Goal: Task Accomplishment & Management: Use online tool/utility

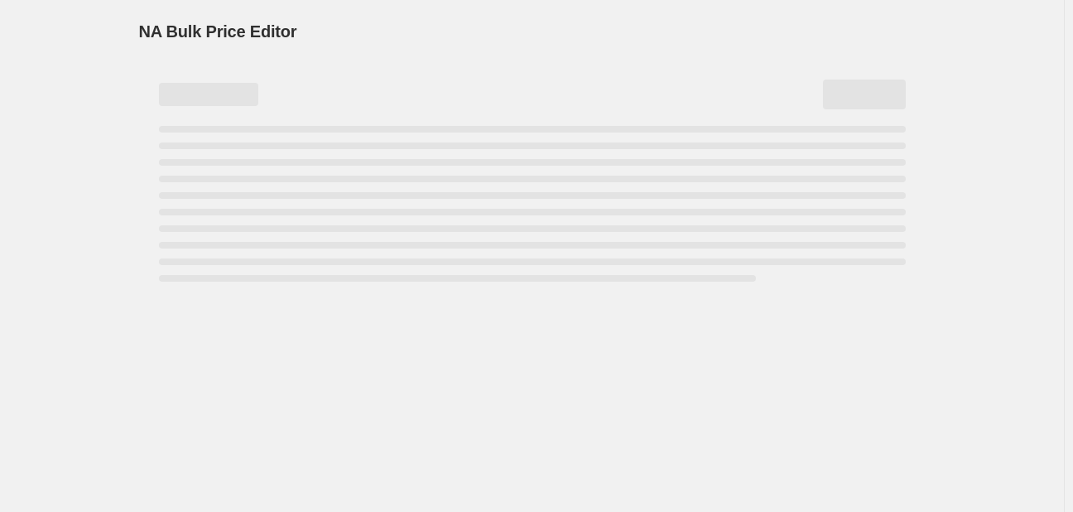
click at [289, 174] on div "Page loading" at bounding box center [532, 204] width 747 height 156
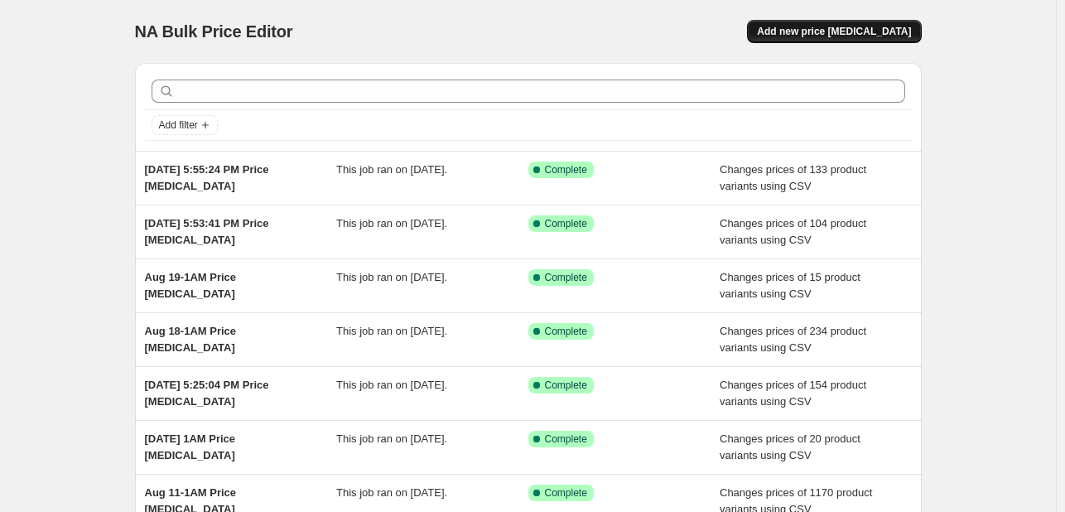
click at [802, 40] on button "Add new price [MEDICAL_DATA]" at bounding box center [834, 31] width 174 height 23
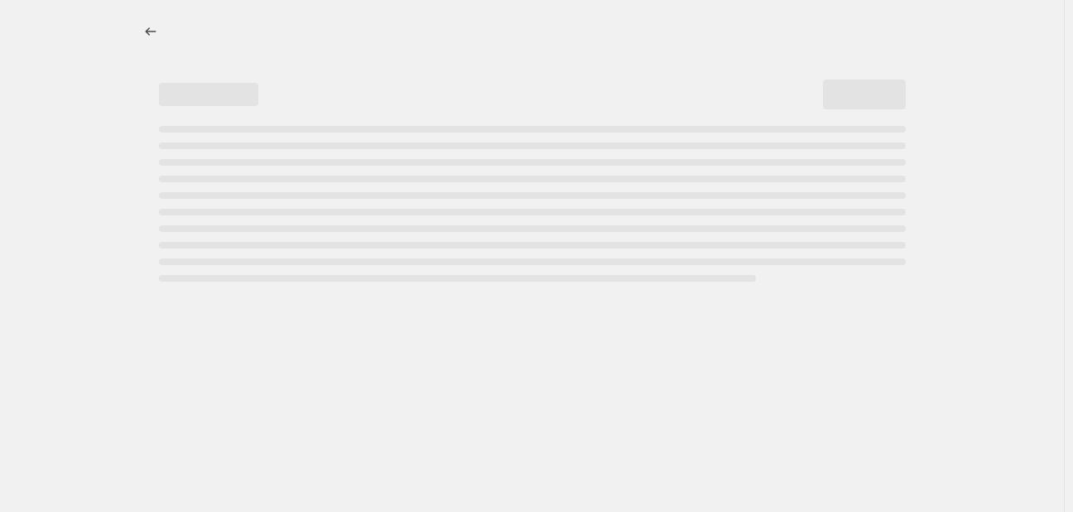
select select "percentage"
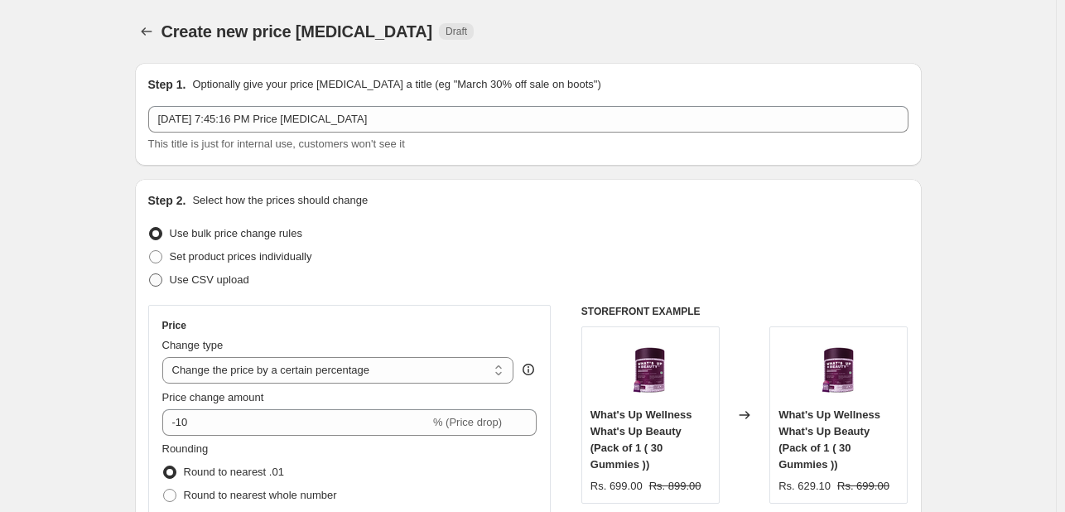
click at [176, 285] on span "Use CSV upload" at bounding box center [210, 279] width 80 height 12
click at [150, 274] on input "Use CSV upload" at bounding box center [149, 273] width 1 height 1
radio input "true"
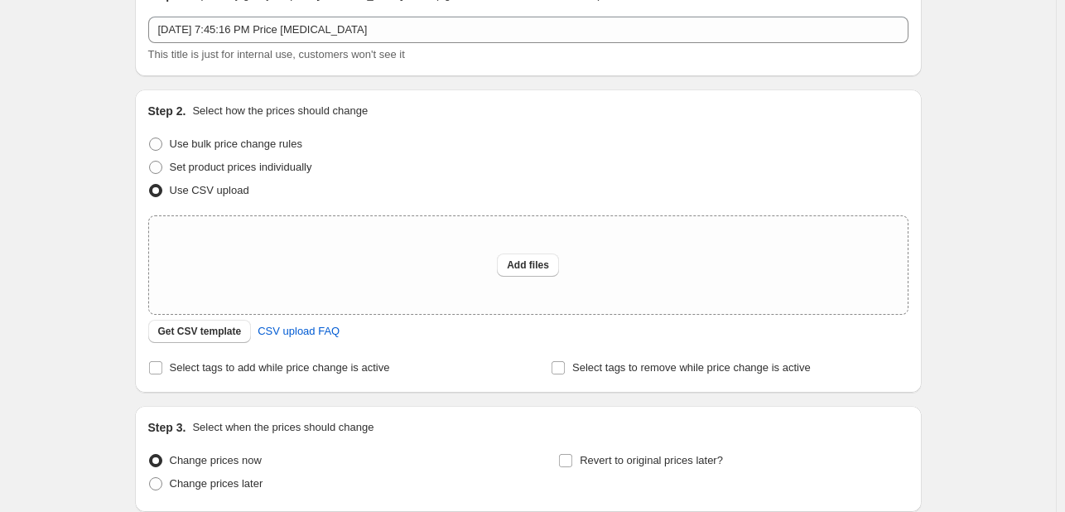
scroll to position [93, 0]
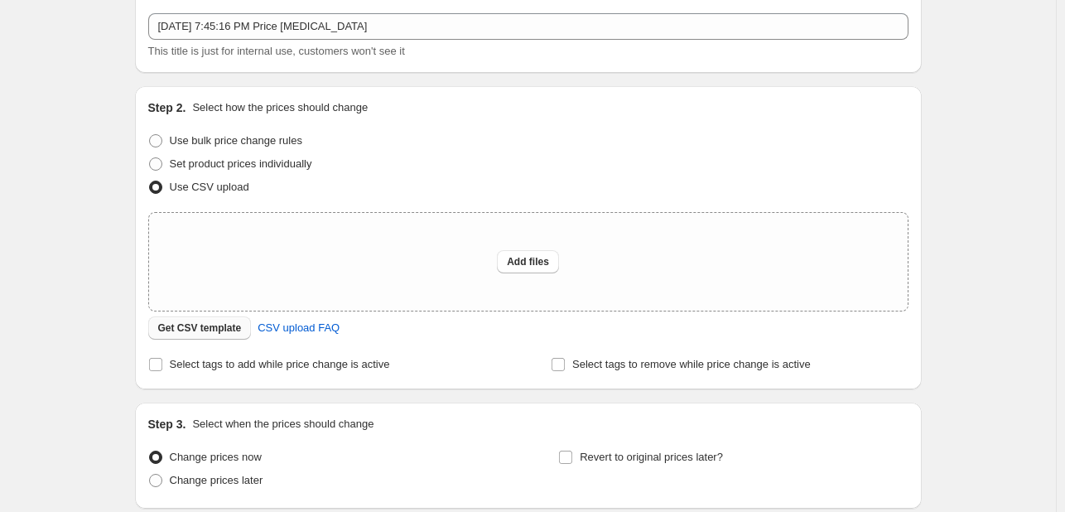
click at [200, 330] on span "Get CSV template" at bounding box center [200, 327] width 84 height 13
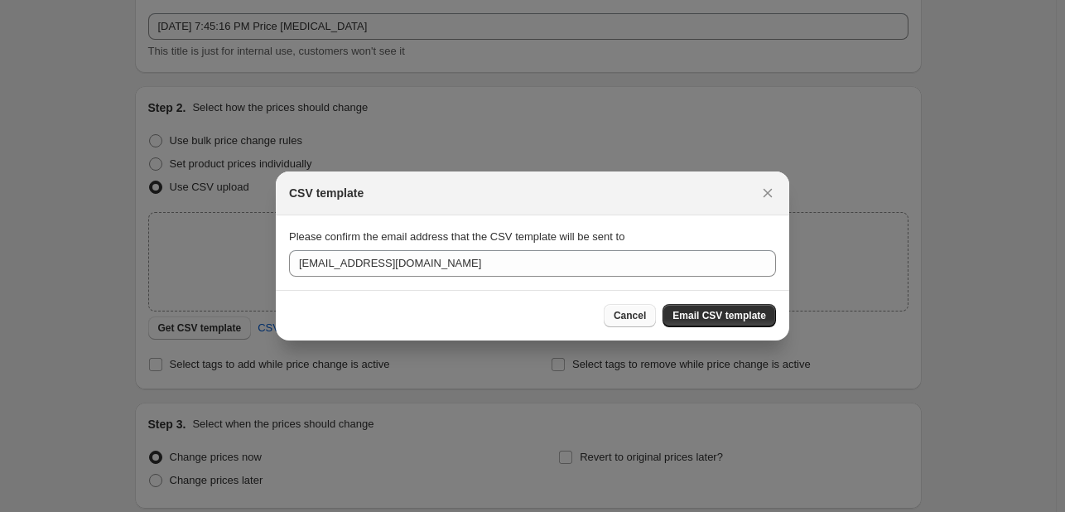
click at [646, 316] on span "Cancel" at bounding box center [630, 315] width 32 height 13
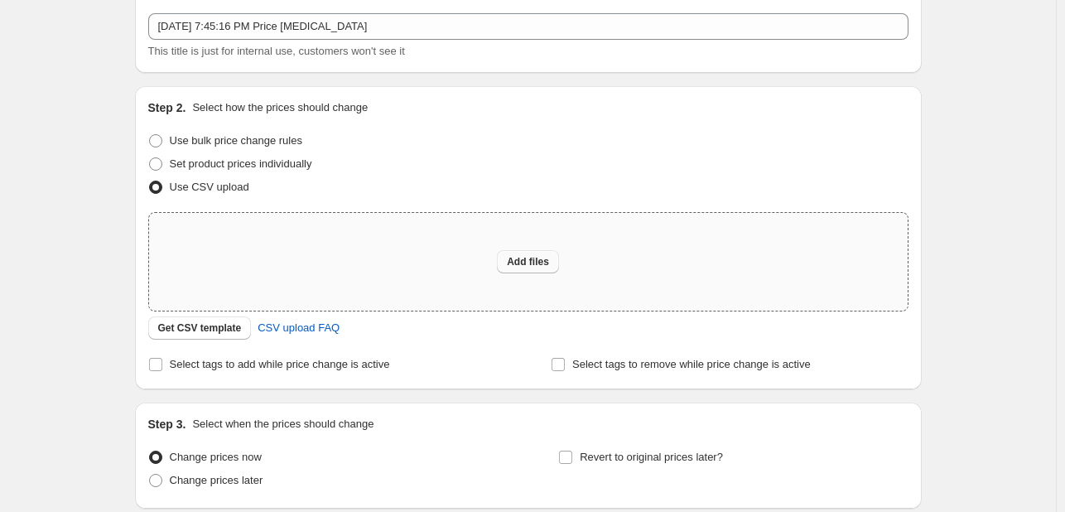
click at [517, 258] on span "Add files" at bounding box center [528, 261] width 42 height 13
type input "C:\fakepath\MRP_SP Changes - 2025 - 25A_0100_79.csv"
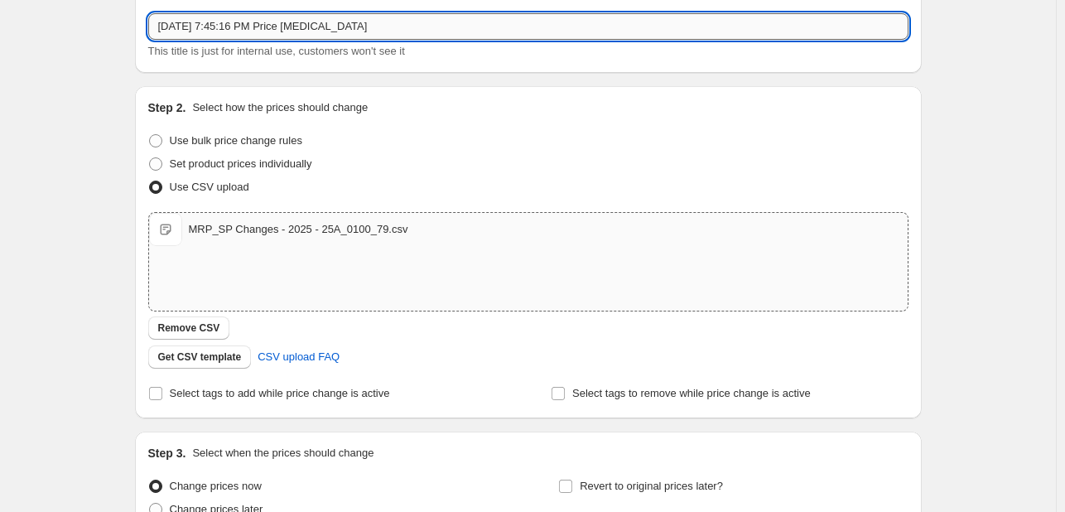
click at [375, 32] on input "[DATE] 7:45:16 PM Price [MEDICAL_DATA]" at bounding box center [528, 26] width 760 height 27
paste input "25A_0100_79"
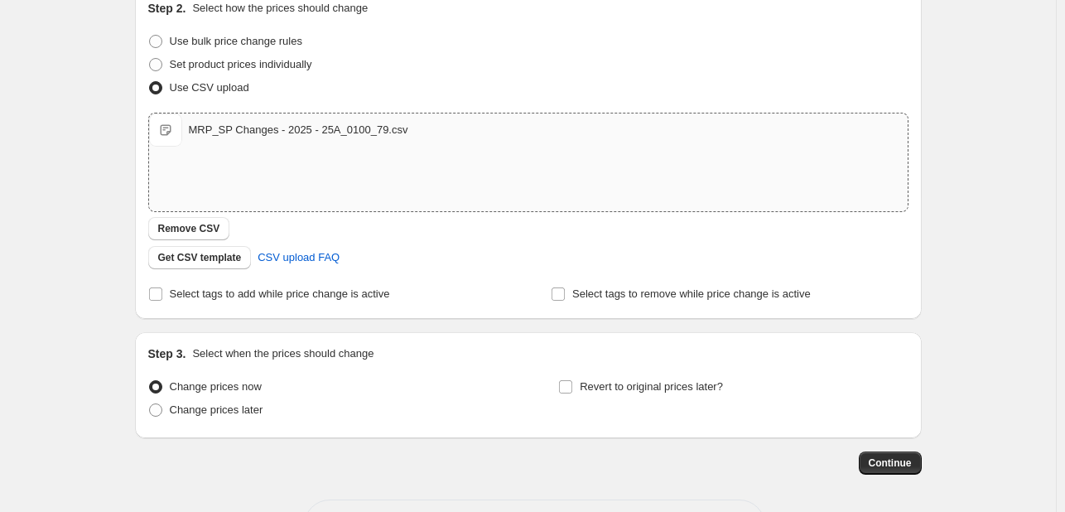
scroll to position [255, 0]
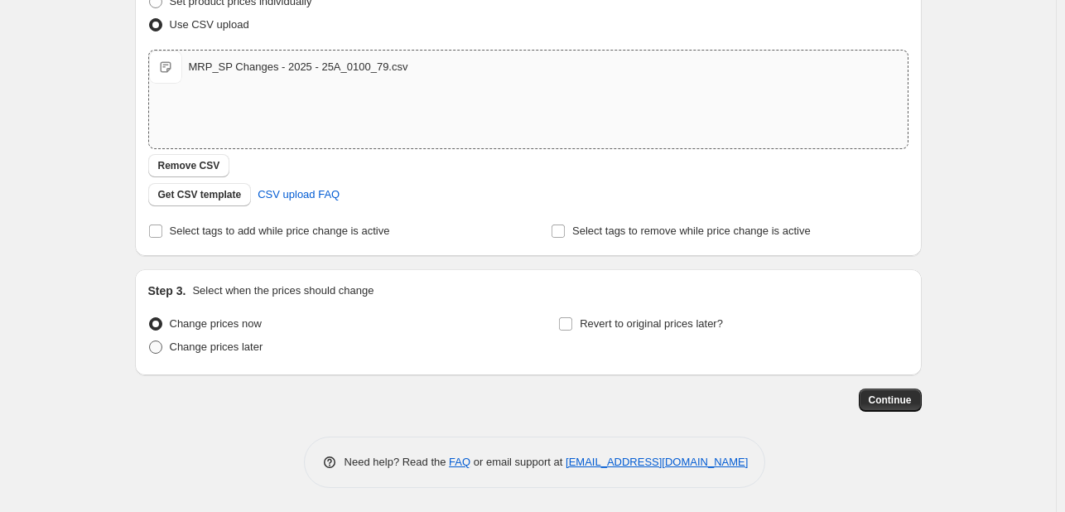
type input "[DATE] 7:45:16 PM Price [MEDICAL_DATA]- 25A_0100_79"
click at [156, 343] on span at bounding box center [155, 346] width 13 height 13
click at [150, 341] on input "Change prices later" at bounding box center [149, 340] width 1 height 1
radio input "true"
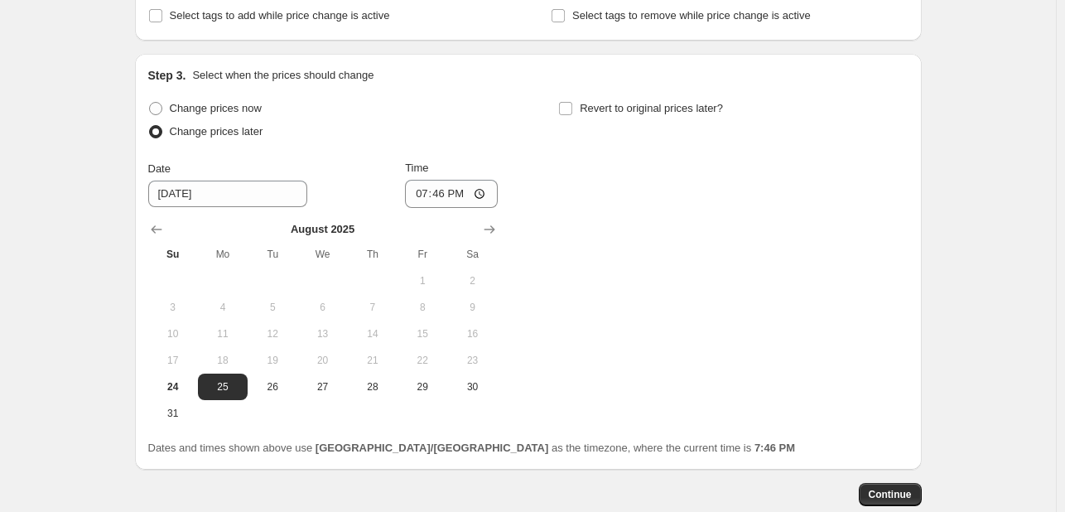
scroll to position [480, 0]
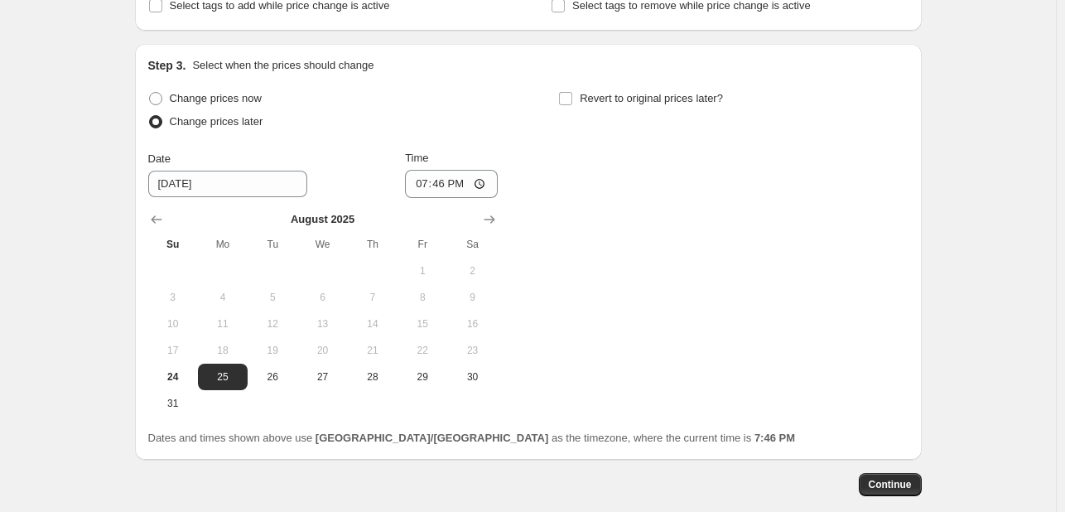
click at [235, 391] on td at bounding box center [223, 403] width 50 height 27
click at [447, 185] on input "19:46" at bounding box center [451, 184] width 93 height 28
type input "01:00"
click at [899, 353] on div "Change prices now Change prices later Date [DATE] Time 01:00 [DATE] Su Mo Tu We…" at bounding box center [528, 252] width 760 height 330
click at [900, 480] on span "Continue" at bounding box center [890, 484] width 43 height 13
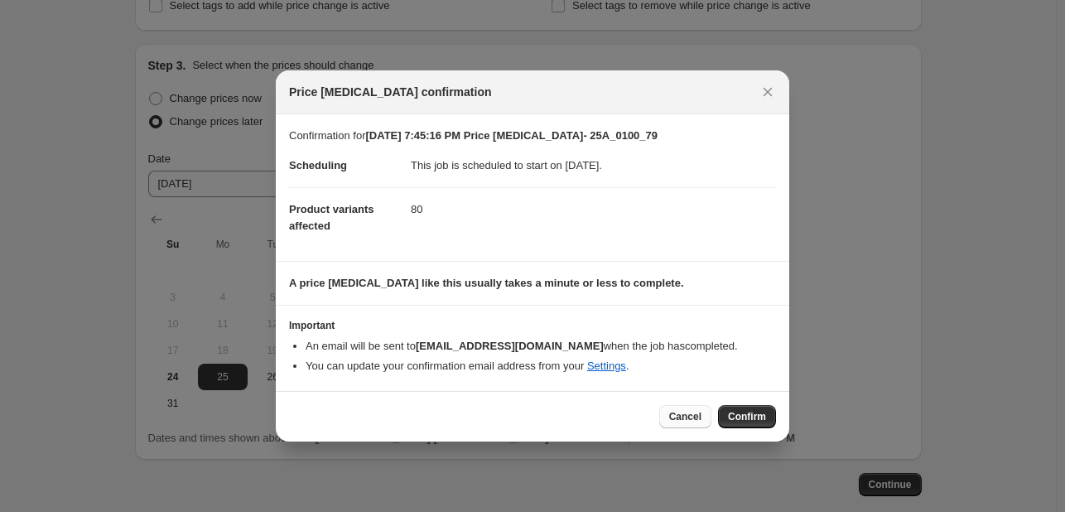
click at [687, 408] on button "Cancel" at bounding box center [685, 416] width 52 height 23
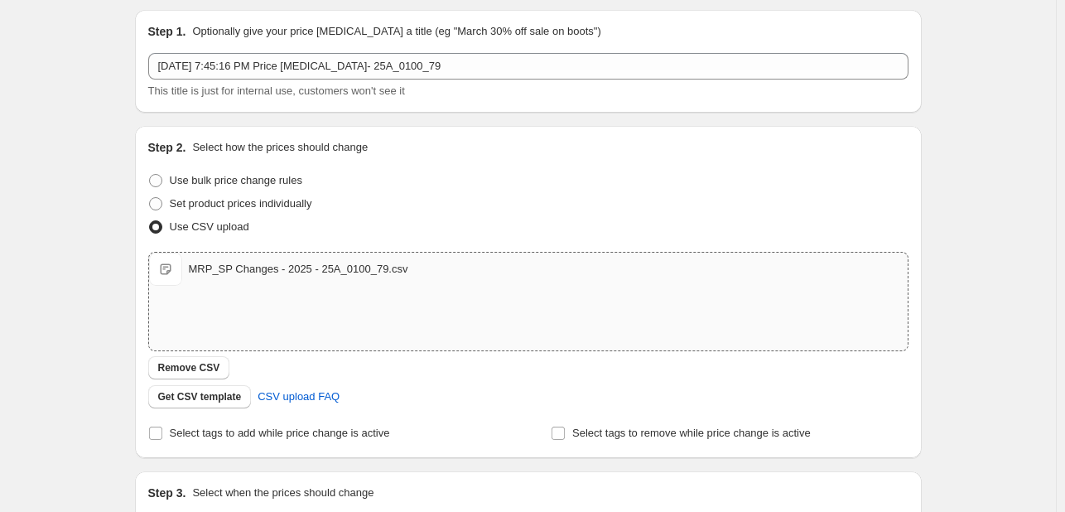
scroll to position [0, 0]
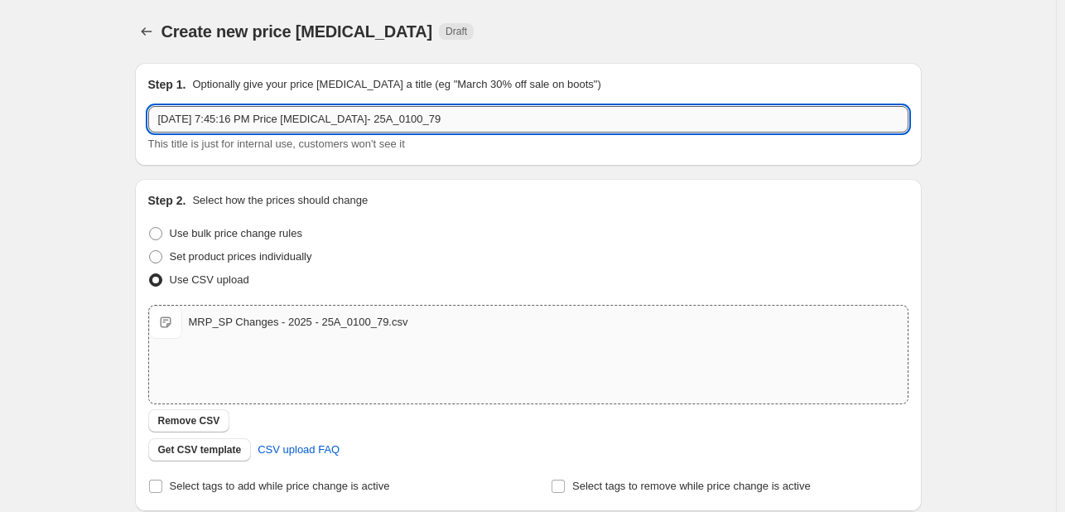
click at [570, 127] on input "[DATE] 7:45:16 PM Price [MEDICAL_DATA]- 25A_0100_79" at bounding box center [528, 119] width 760 height 27
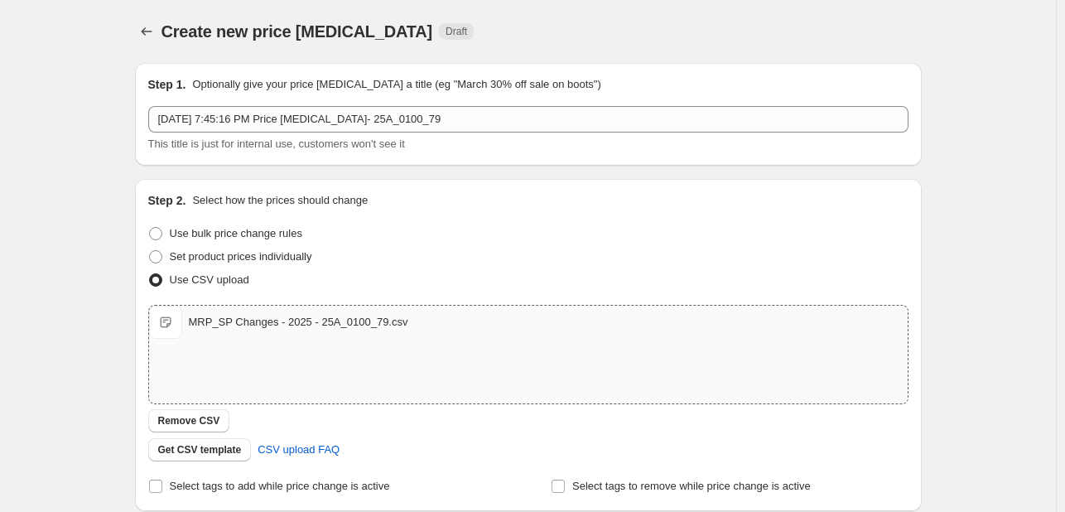
click at [580, 172] on div "Step 1. Optionally give your price [MEDICAL_DATA] a title (eg "March 30% off sa…" at bounding box center [522, 513] width 800 height 927
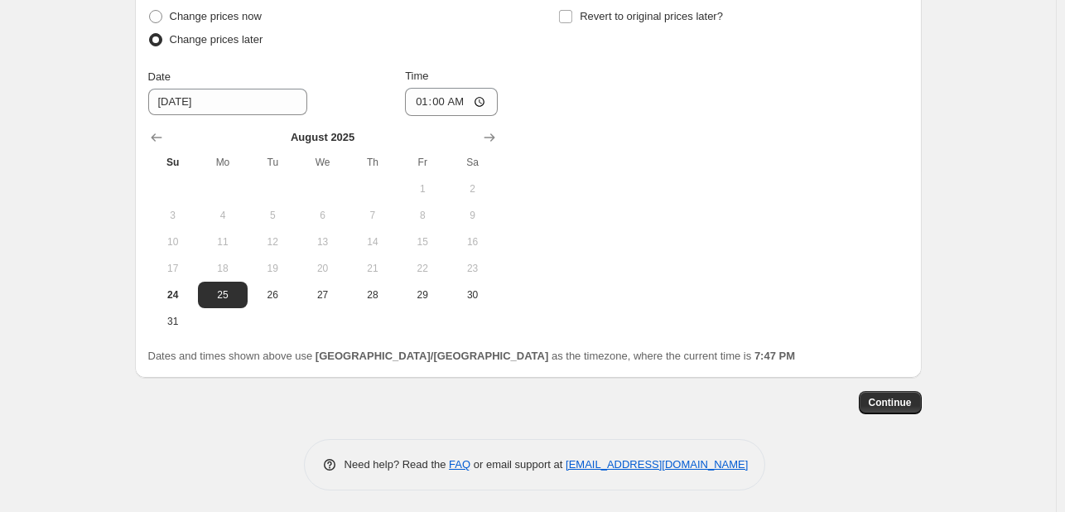
scroll to position [566, 0]
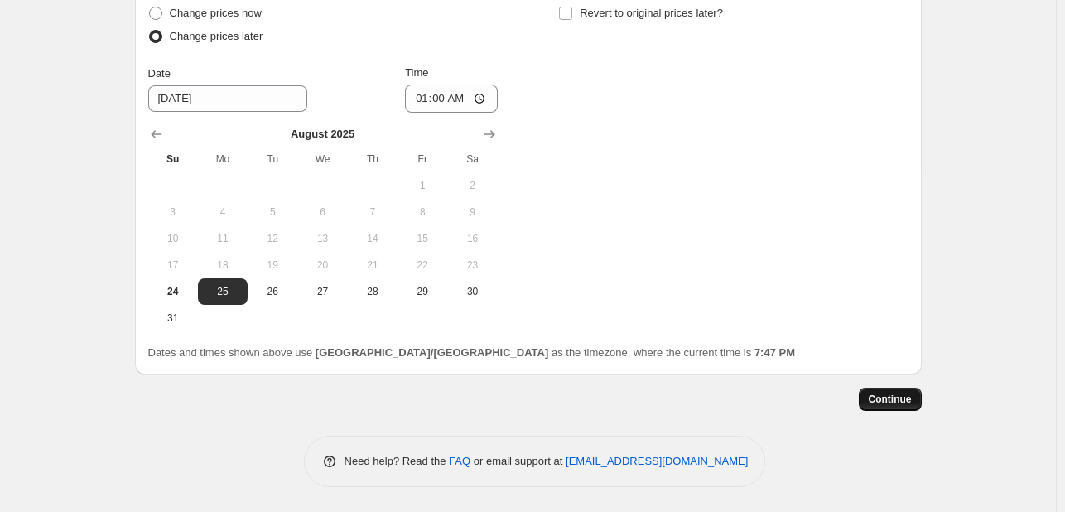
click at [898, 395] on span "Continue" at bounding box center [890, 399] width 43 height 13
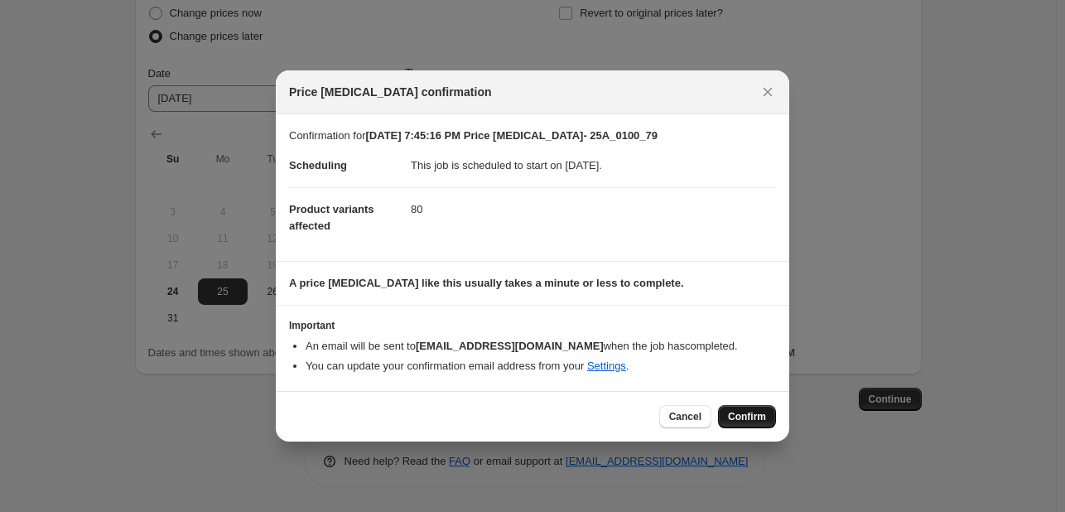
click at [740, 412] on span "Confirm" at bounding box center [747, 416] width 38 height 13
